Goal: Navigation & Orientation: Find specific page/section

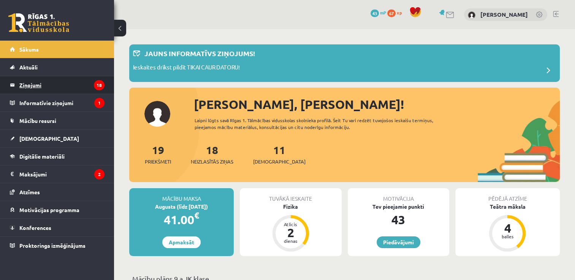
click at [59, 84] on legend "Ziņojumi 18" at bounding box center [61, 84] width 85 height 17
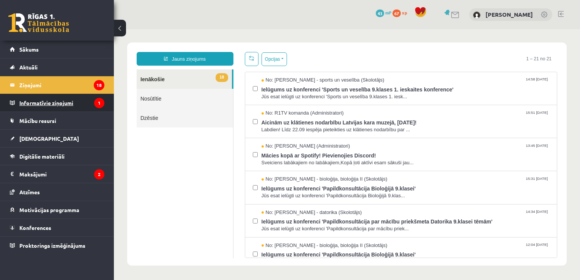
click at [65, 103] on legend "Informatīvie ziņojumi 1" at bounding box center [61, 102] width 85 height 17
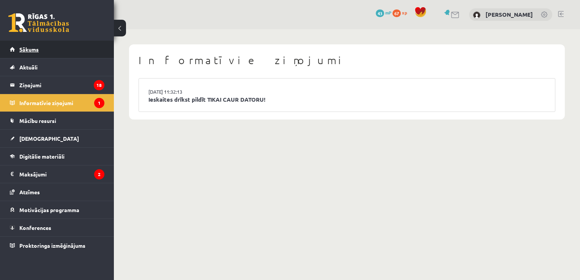
click at [60, 54] on link "Sākums" at bounding box center [57, 49] width 95 height 17
